Goal: Navigation & Orientation: Find specific page/section

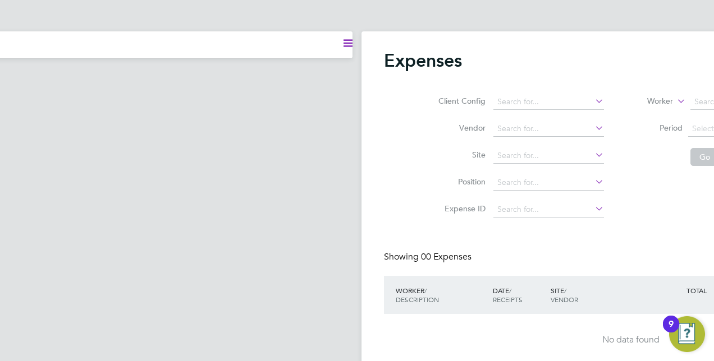
scroll to position [45, 186]
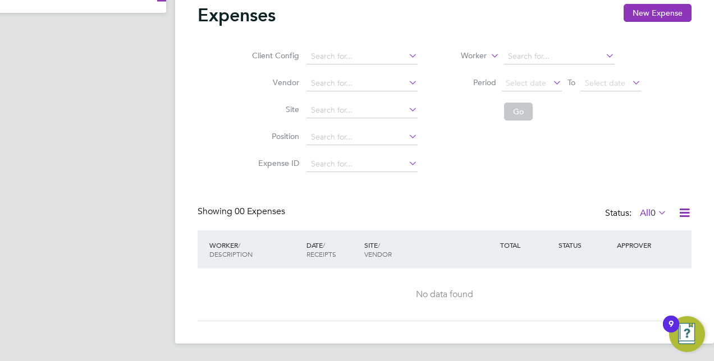
click at [655, 208] on icon at bounding box center [655, 213] width 0 height 16
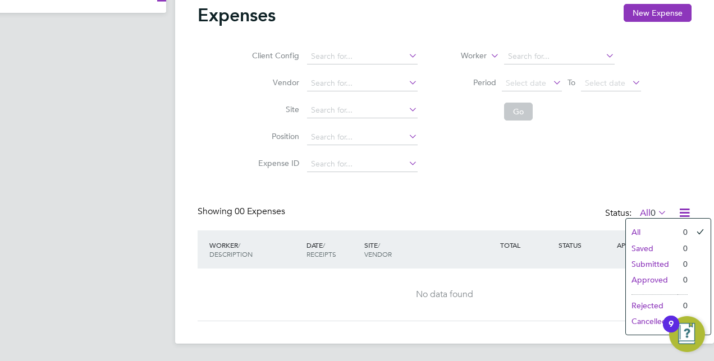
click at [650, 225] on li "All" at bounding box center [652, 232] width 52 height 16
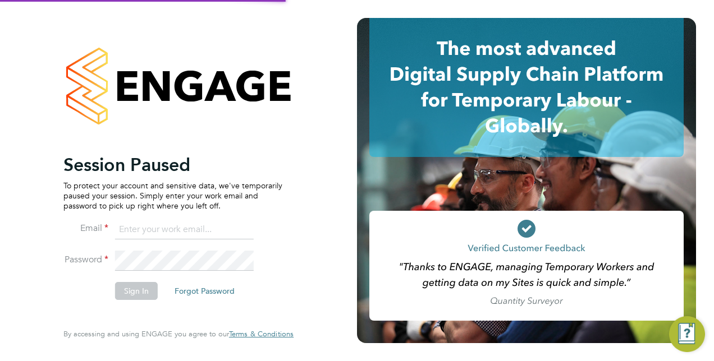
type input "ursula.scheepers@justice.gov.uk"
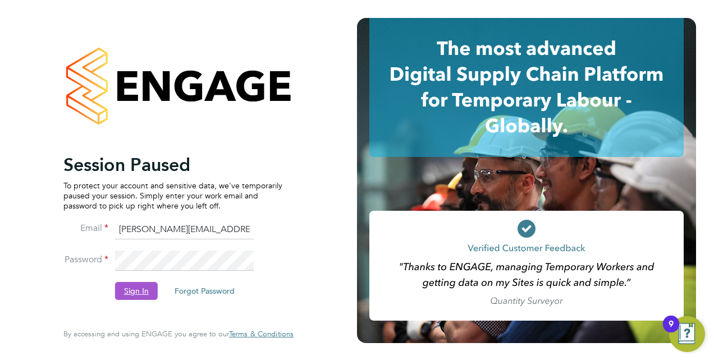
click at [120, 288] on button "Sign In" at bounding box center [136, 291] width 43 height 18
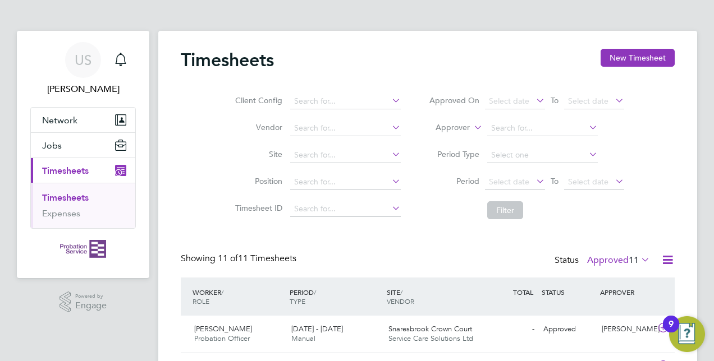
click at [639, 258] on icon at bounding box center [639, 260] width 0 height 16
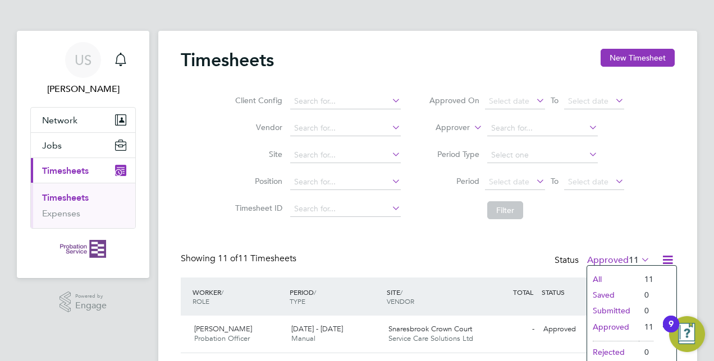
click at [621, 275] on li "All" at bounding box center [613, 280] width 52 height 16
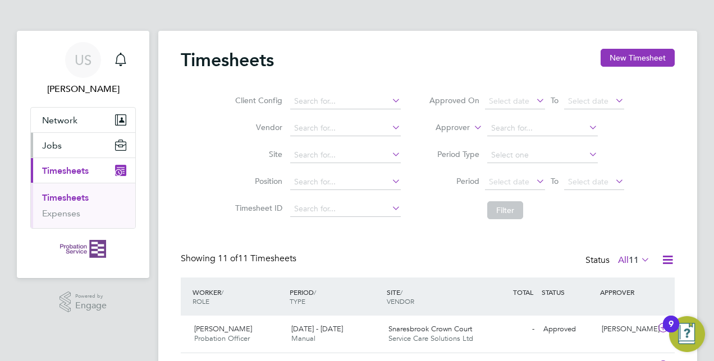
click at [66, 145] on button "Jobs" at bounding box center [83, 145] width 104 height 25
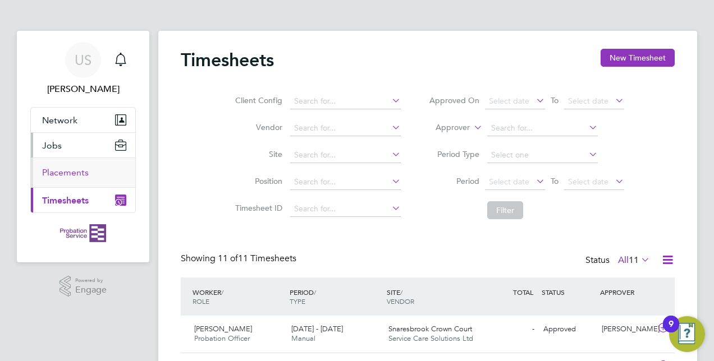
click at [57, 177] on link "Placements" at bounding box center [65, 172] width 47 height 11
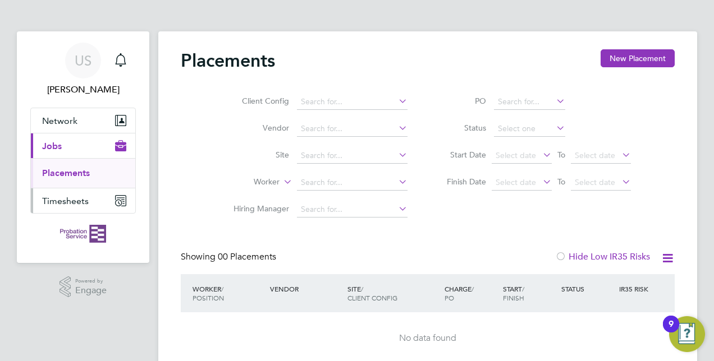
click at [59, 199] on span "Timesheets" at bounding box center [65, 201] width 47 height 11
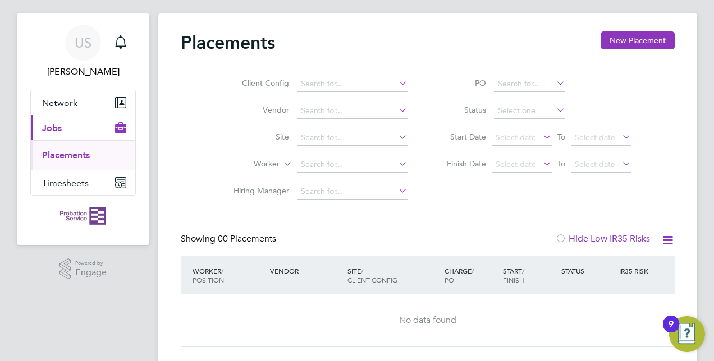
click at [547, 267] on div "Start / Finish" at bounding box center [529, 275] width 58 height 29
click at [665, 238] on icon at bounding box center [668, 240] width 14 height 14
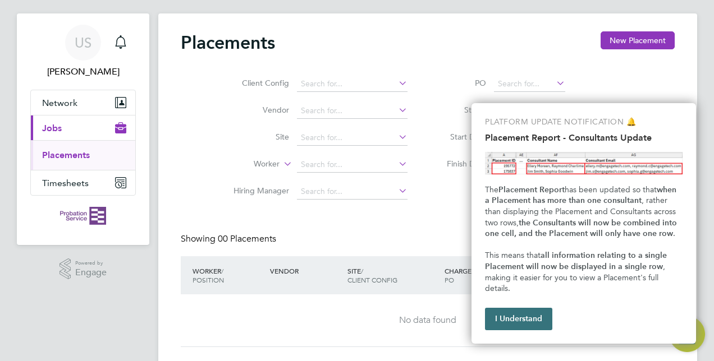
click at [513, 319] on button "I Understand" at bounding box center [518, 319] width 67 height 22
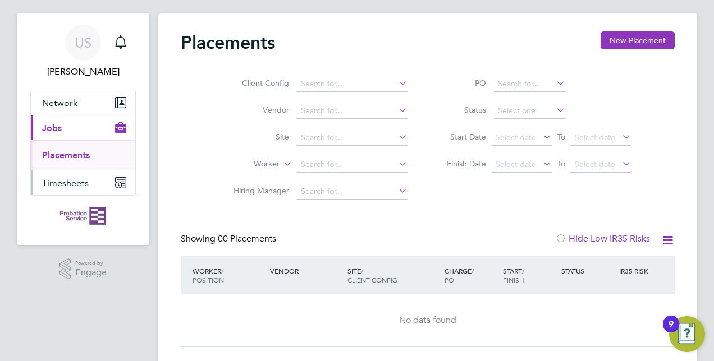
click at [71, 187] on button "Timesheets" at bounding box center [83, 183] width 104 height 25
click at [75, 130] on button "Current page: Jobs" at bounding box center [83, 128] width 104 height 25
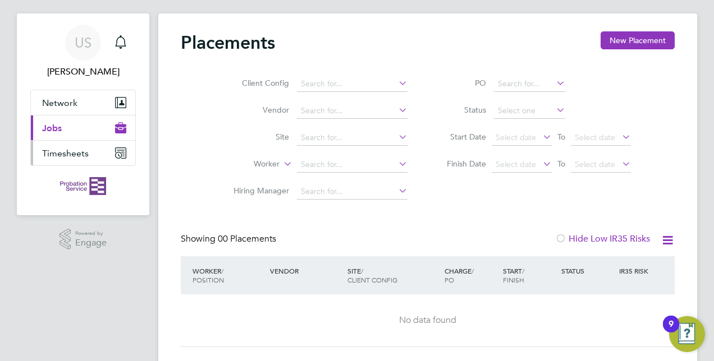
click at [64, 154] on span "Timesheets" at bounding box center [65, 153] width 47 height 11
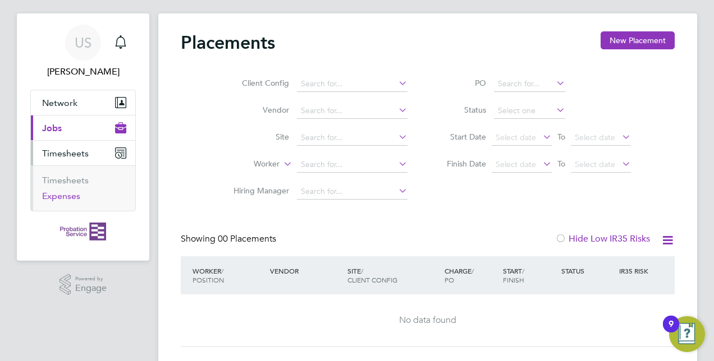
click at [58, 196] on link "Expenses" at bounding box center [61, 196] width 38 height 11
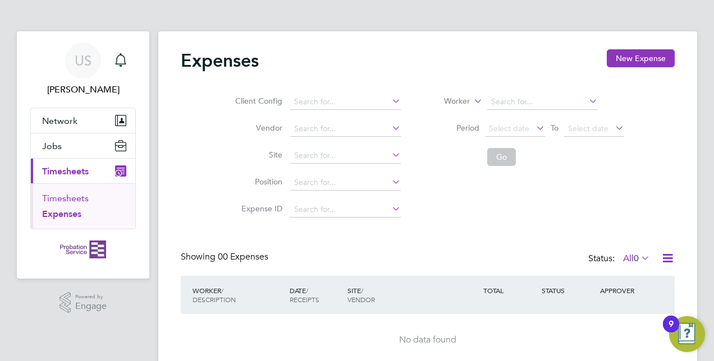
click at [59, 194] on link "Timesheets" at bounding box center [65, 198] width 47 height 11
